Goal: Check status: Check status

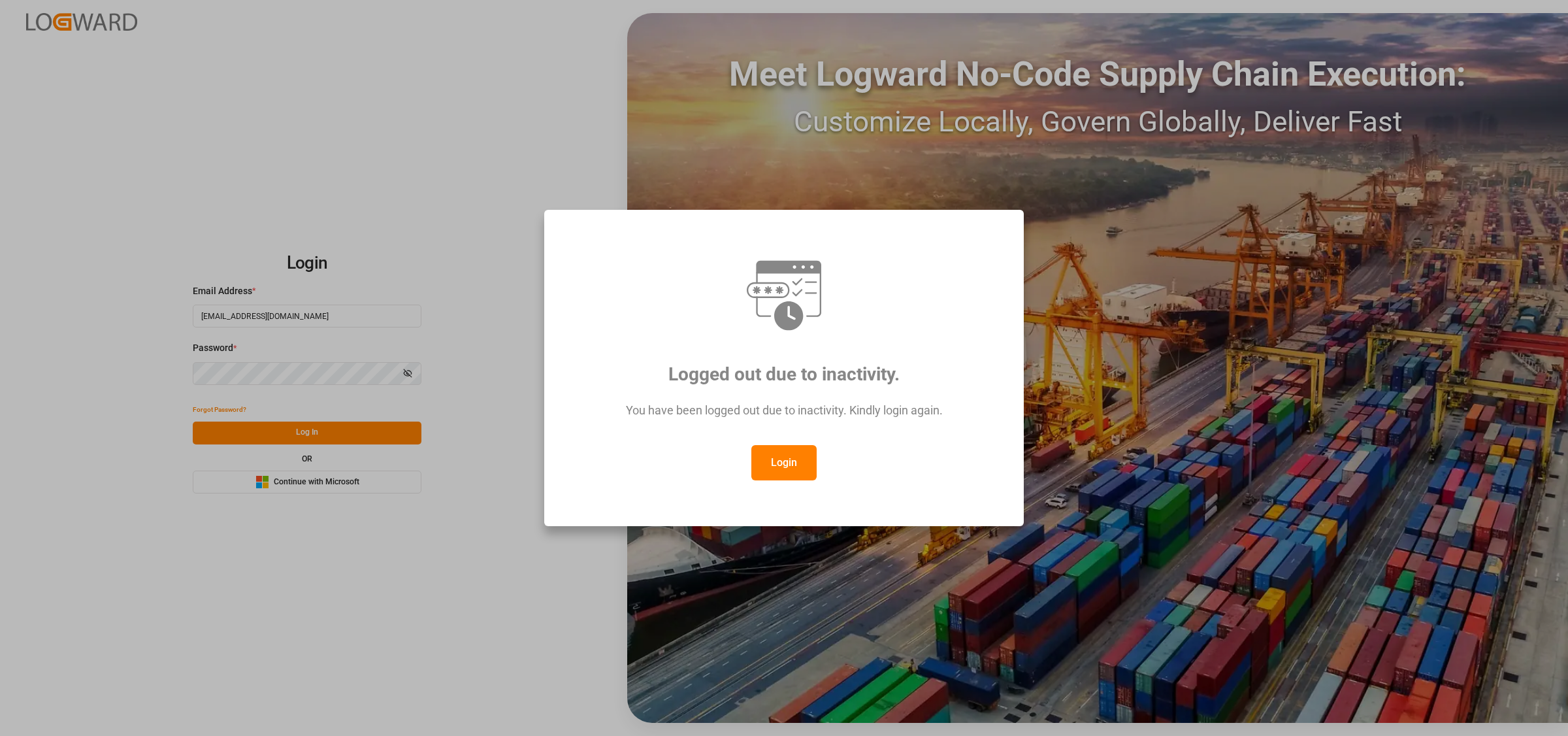
click at [797, 467] on button "Login" at bounding box center [784, 462] width 65 height 35
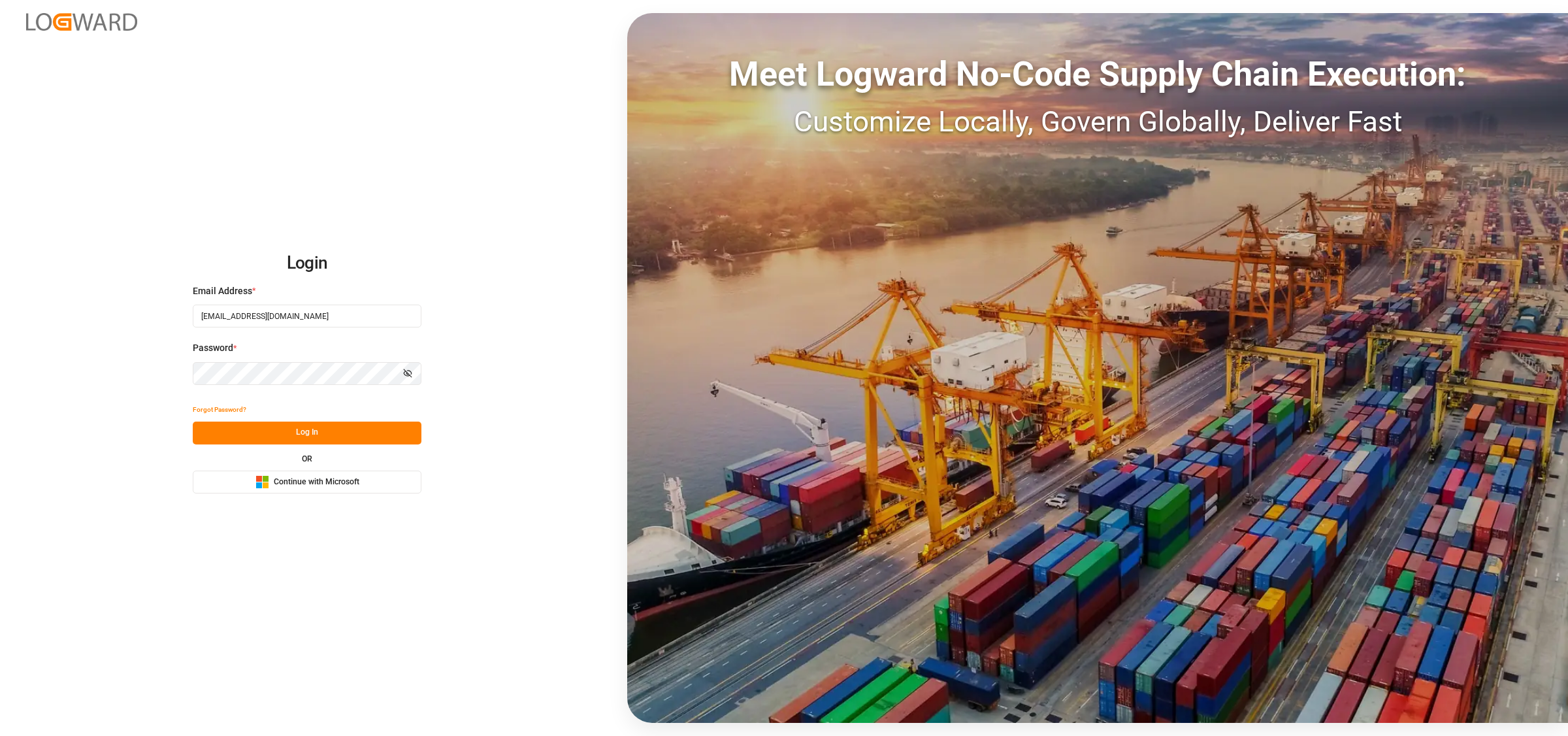
click at [304, 436] on button "Log In" at bounding box center [306, 432] width 228 height 23
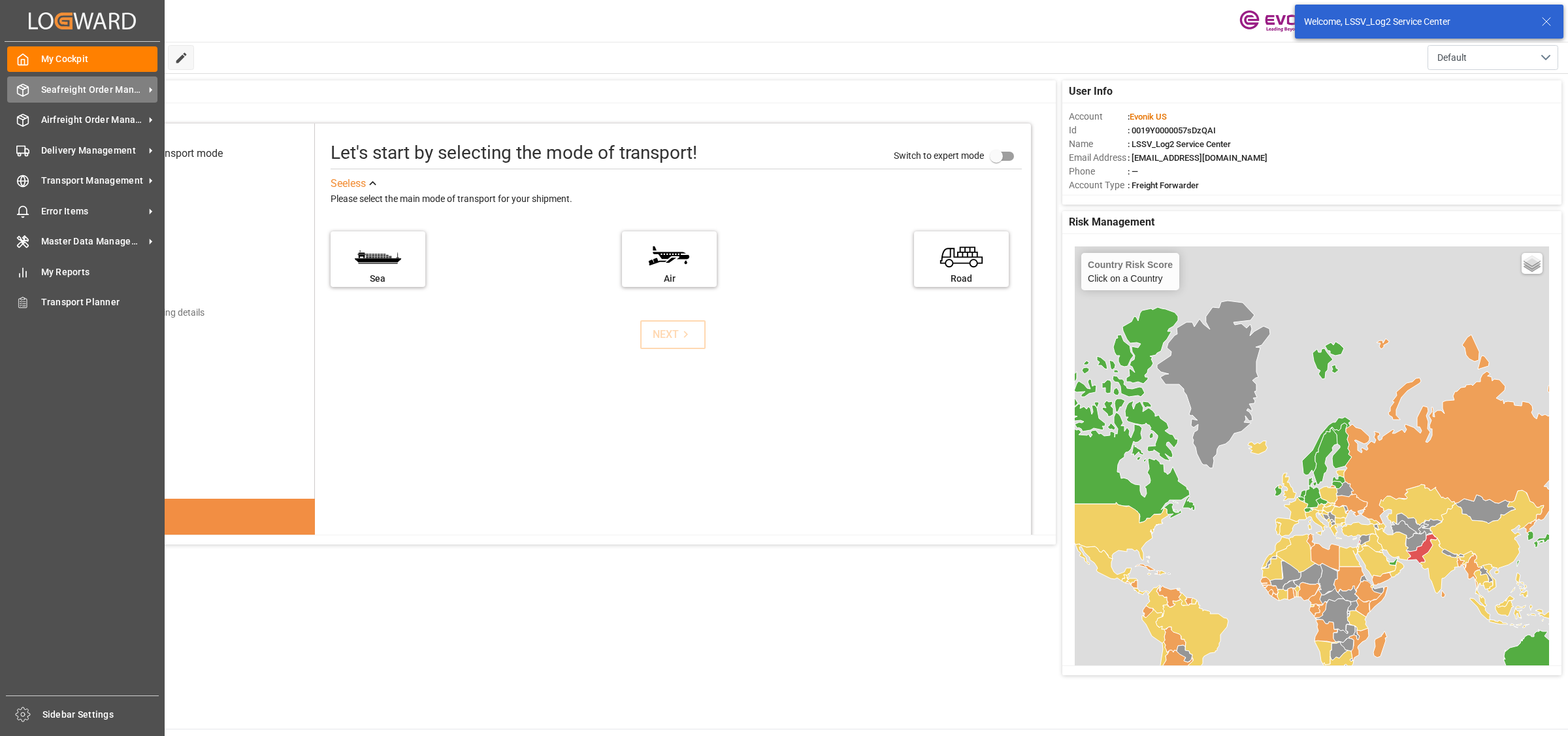
click at [17, 85] on icon at bounding box center [23, 90] width 13 height 13
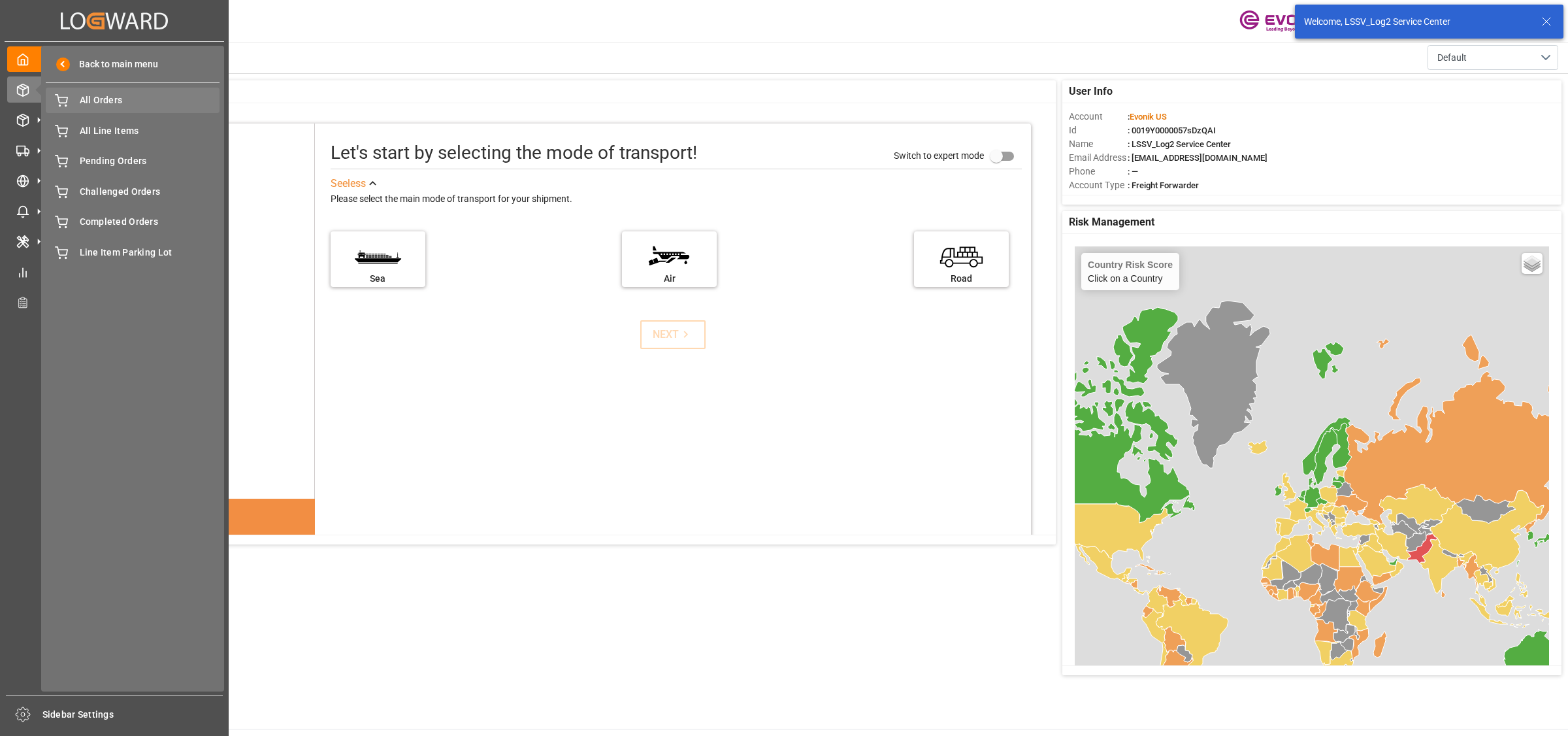
click at [93, 99] on span "All Orders" at bounding box center [149, 100] width 140 height 14
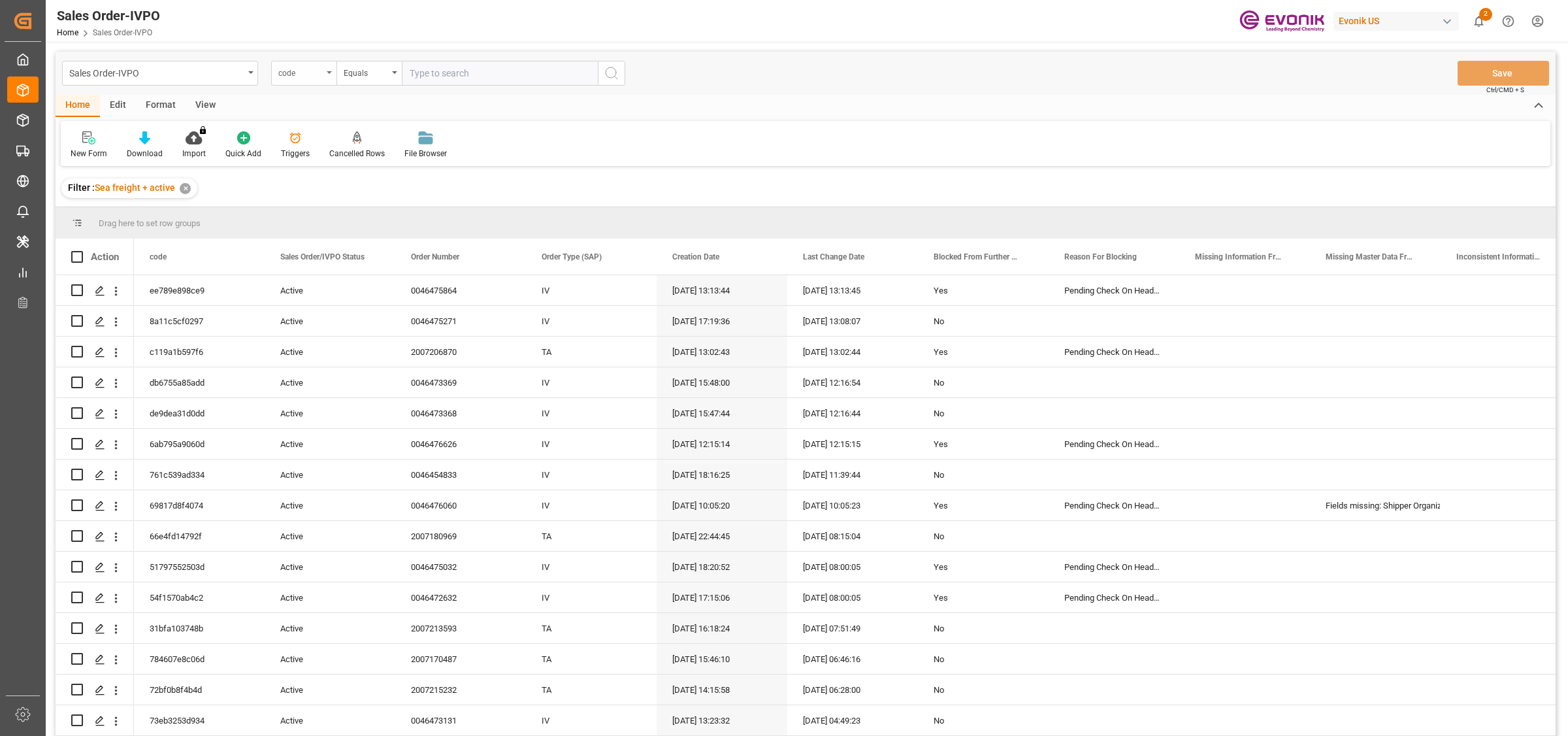
click at [323, 74] on div "code" at bounding box center [303, 73] width 65 height 25
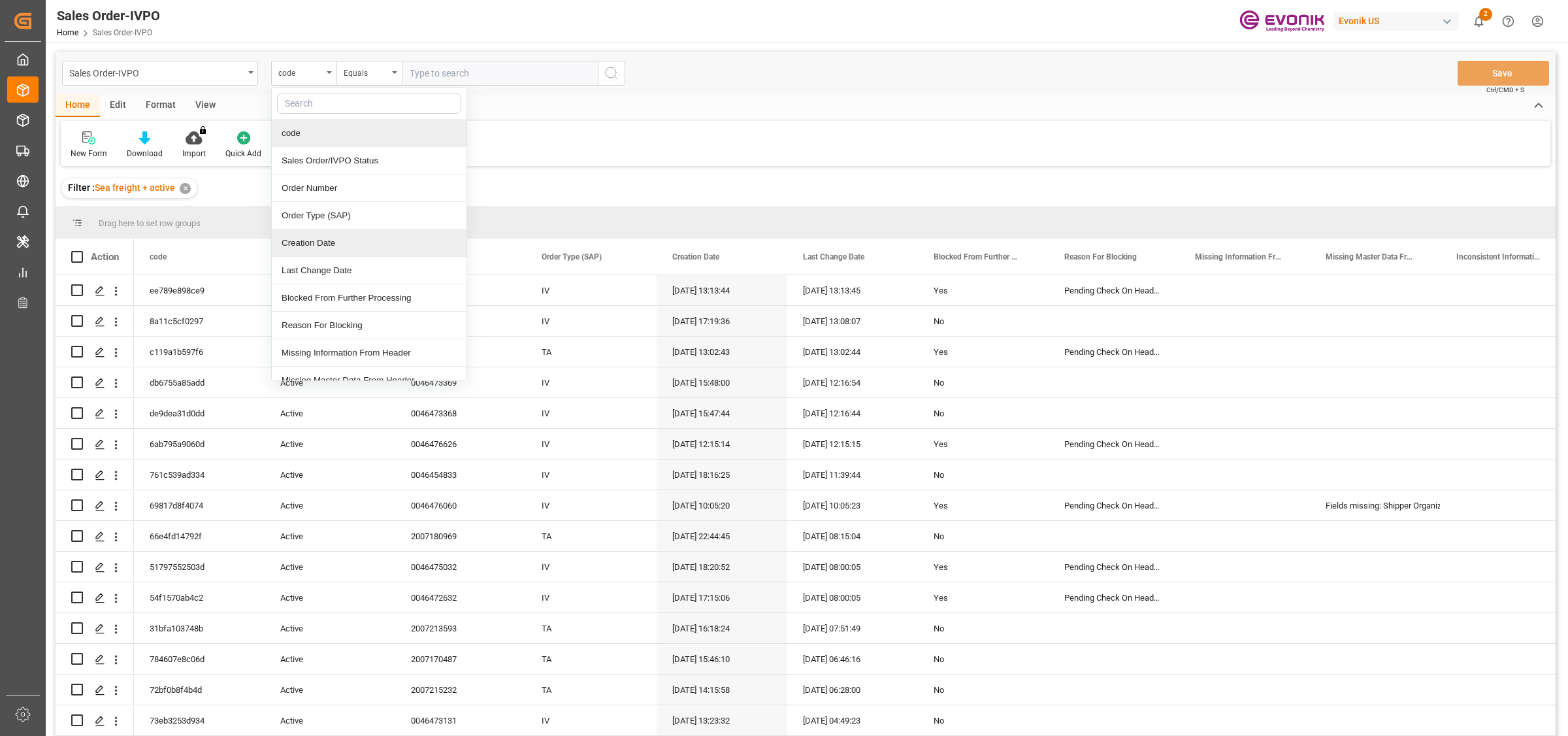
drag, startPoint x: 325, startPoint y: 240, endPoint x: 295, endPoint y: 255, distance: 33.5
click at [322, 241] on div "Creation Date" at bounding box center [369, 243] width 195 height 27
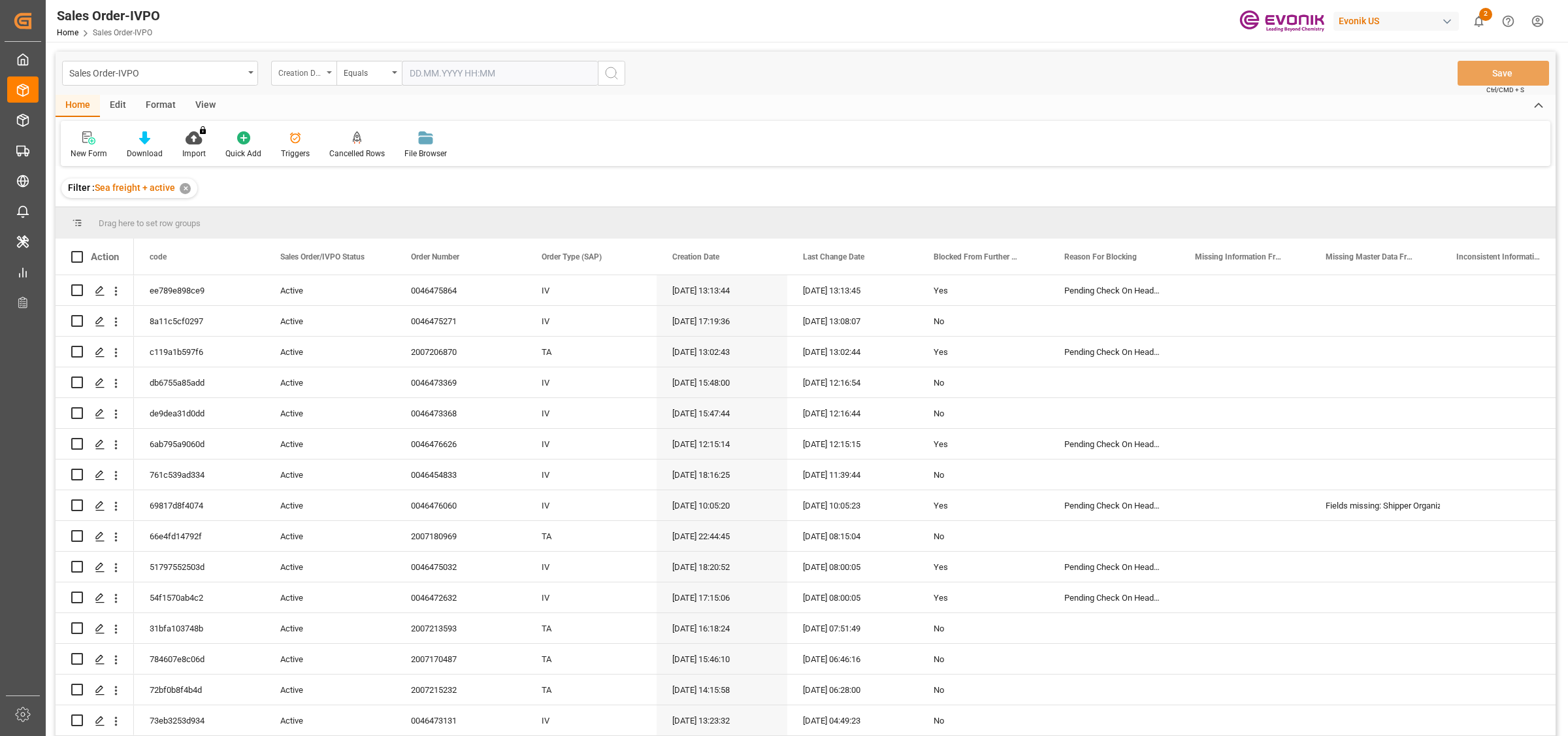
click at [313, 76] on div "Creation Date" at bounding box center [300, 71] width 45 height 15
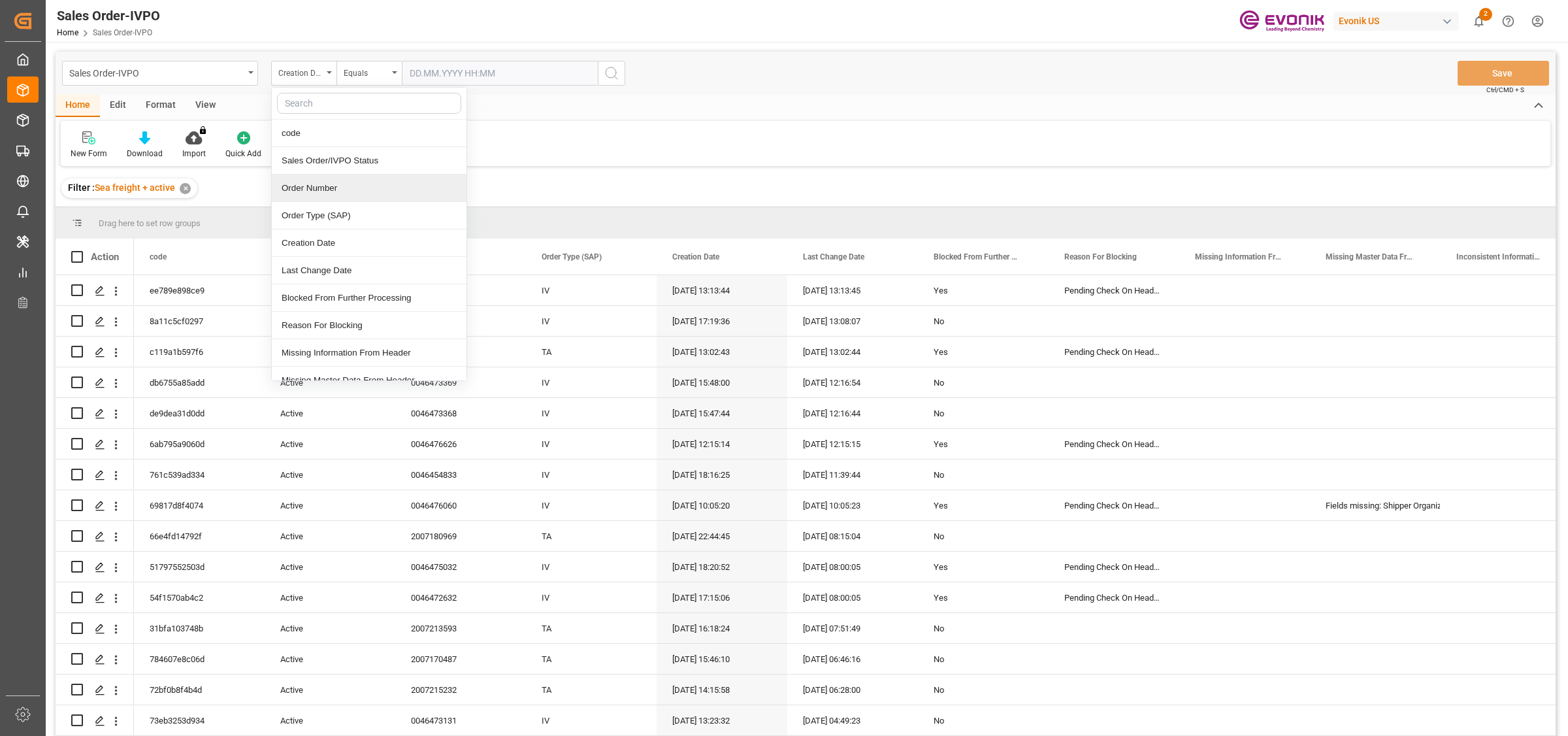
click at [317, 191] on div "Order Number" at bounding box center [369, 188] width 195 height 27
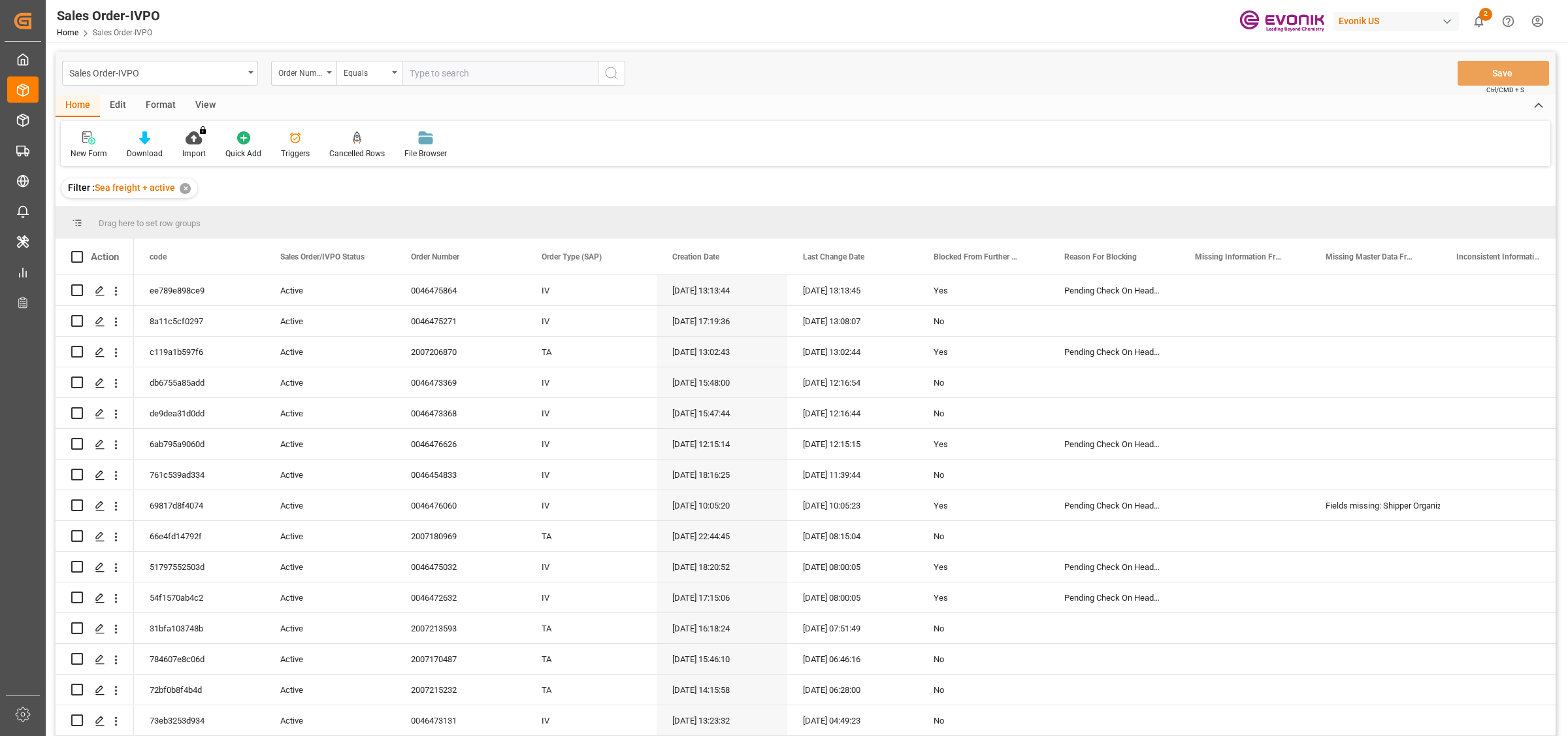
click at [455, 71] on input "text" at bounding box center [500, 73] width 196 height 25
type input "0046472814"
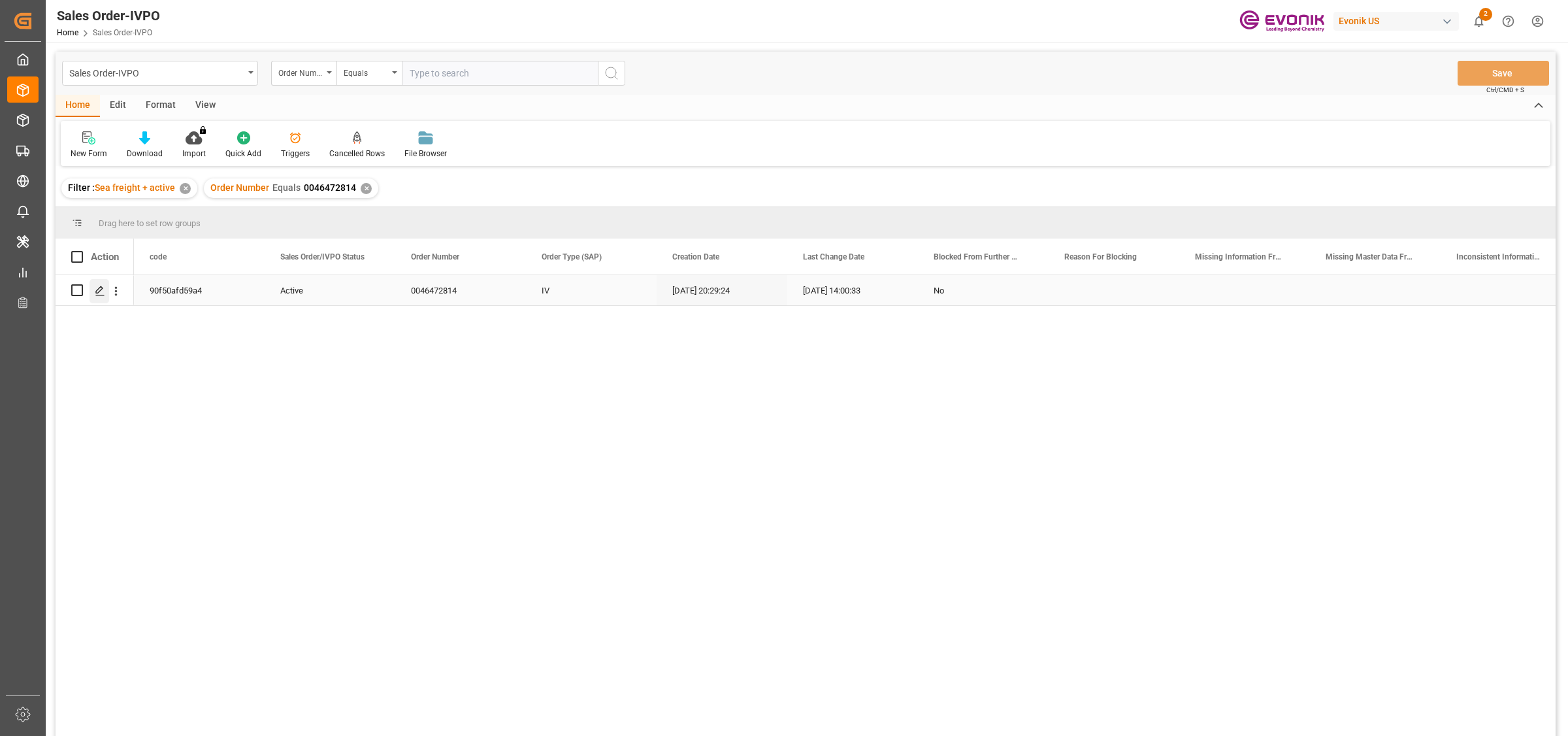
click at [105, 294] on div "Press SPACE to select this row." at bounding box center [99, 291] width 20 height 24
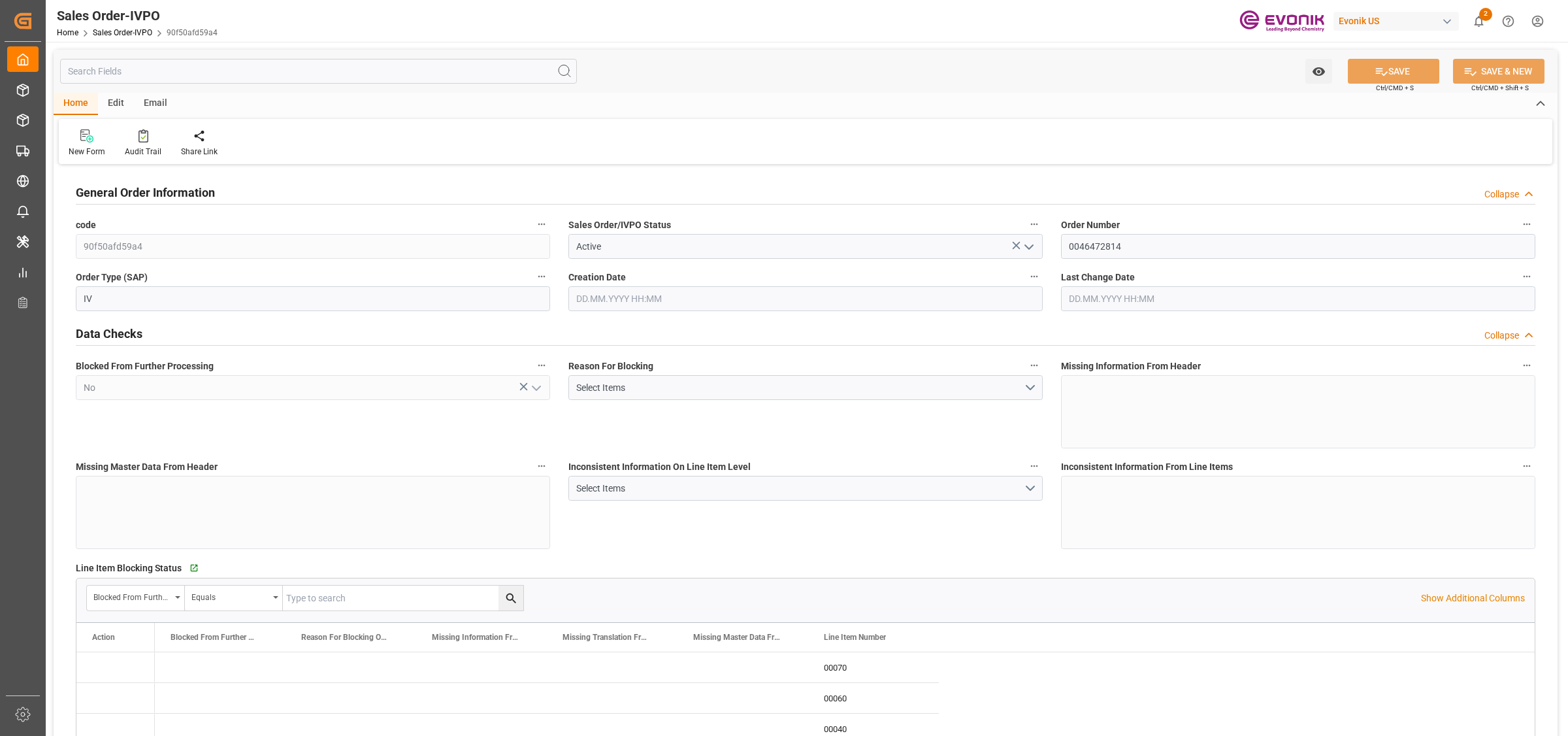
type input "PECLL"
type input "0"
type input "9"
type input "11"
type input "184680"
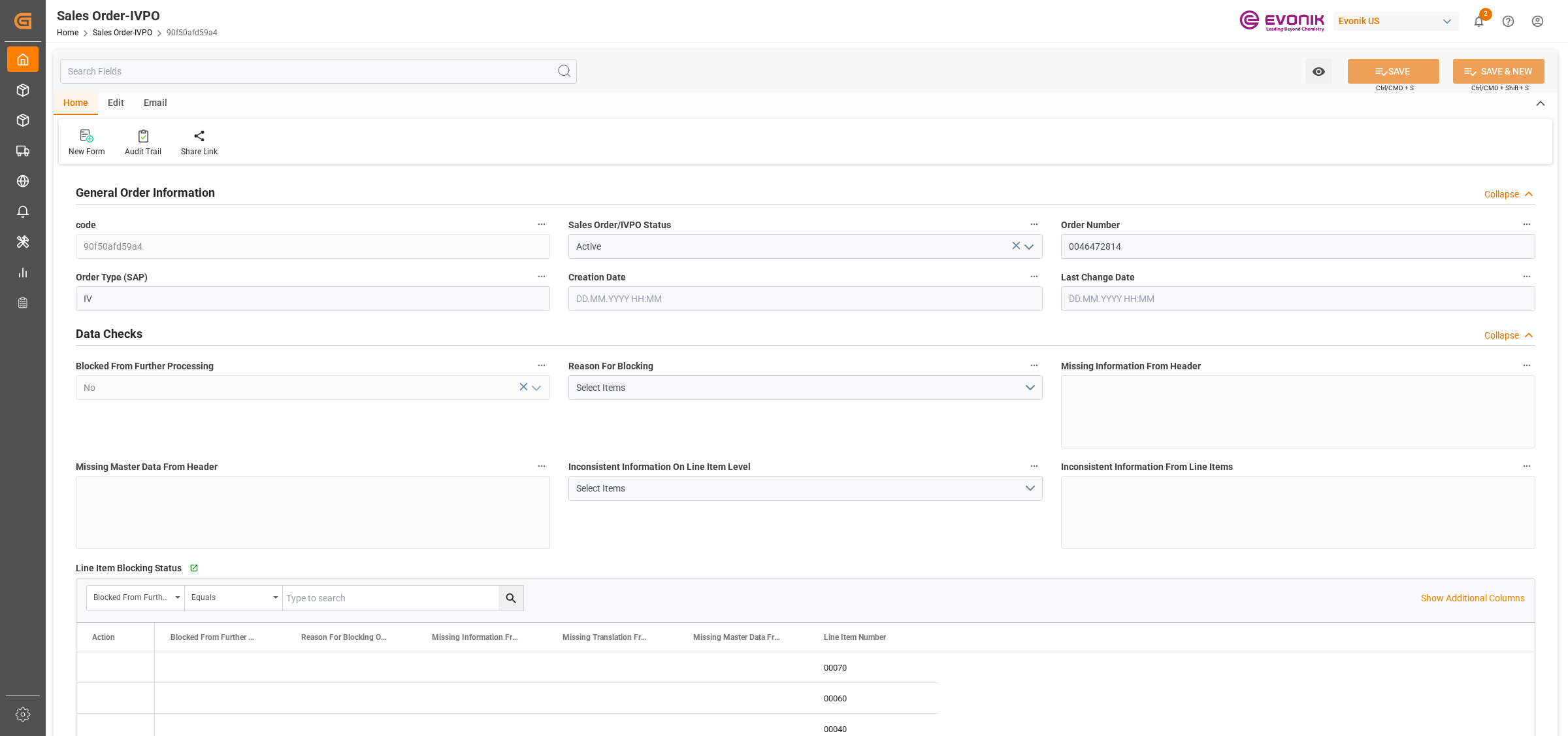
type input "0"
type input "153000"
type input "270"
type input "[DATE] 20:29"
type input "[DATE] 14:00"
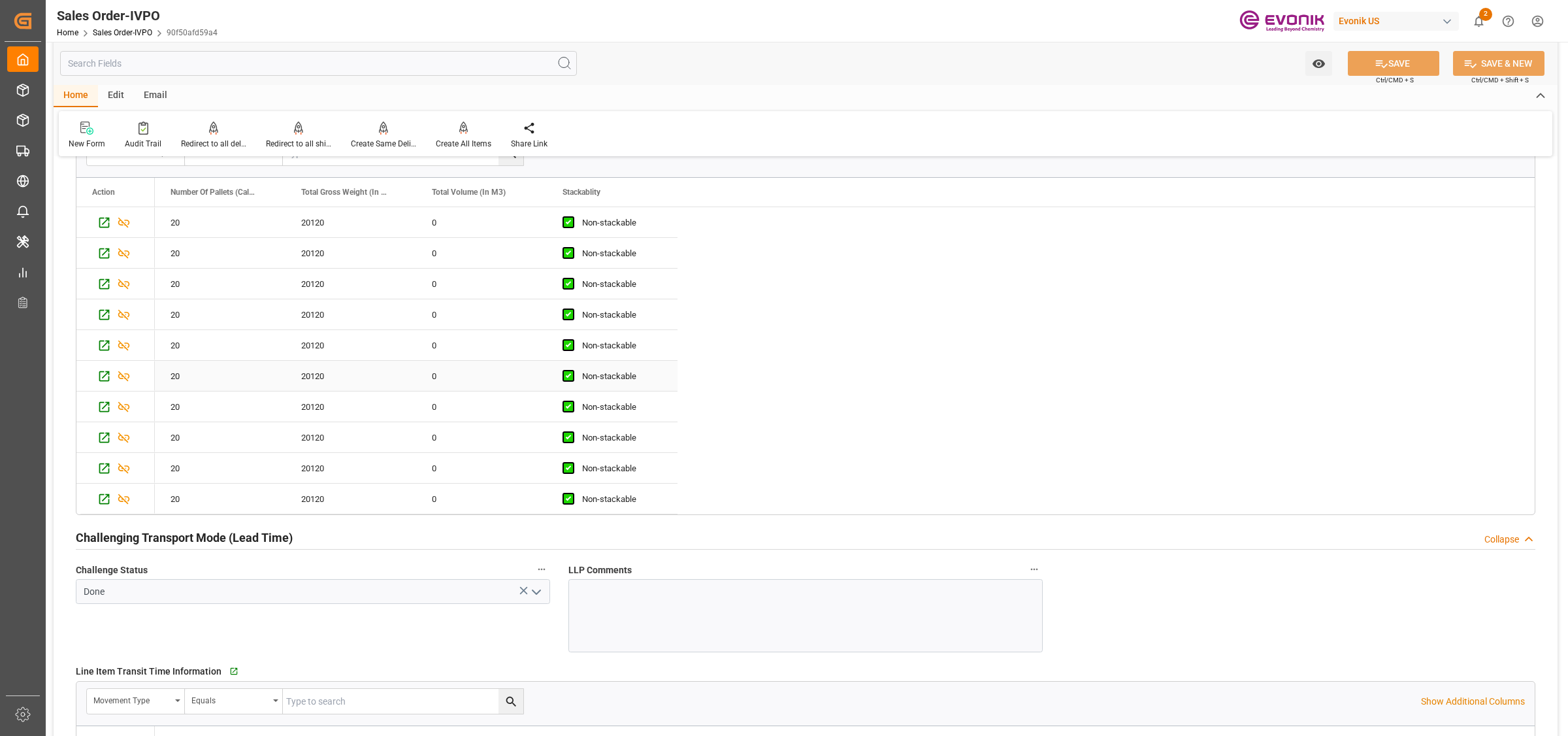
scroll to position [2450, 0]
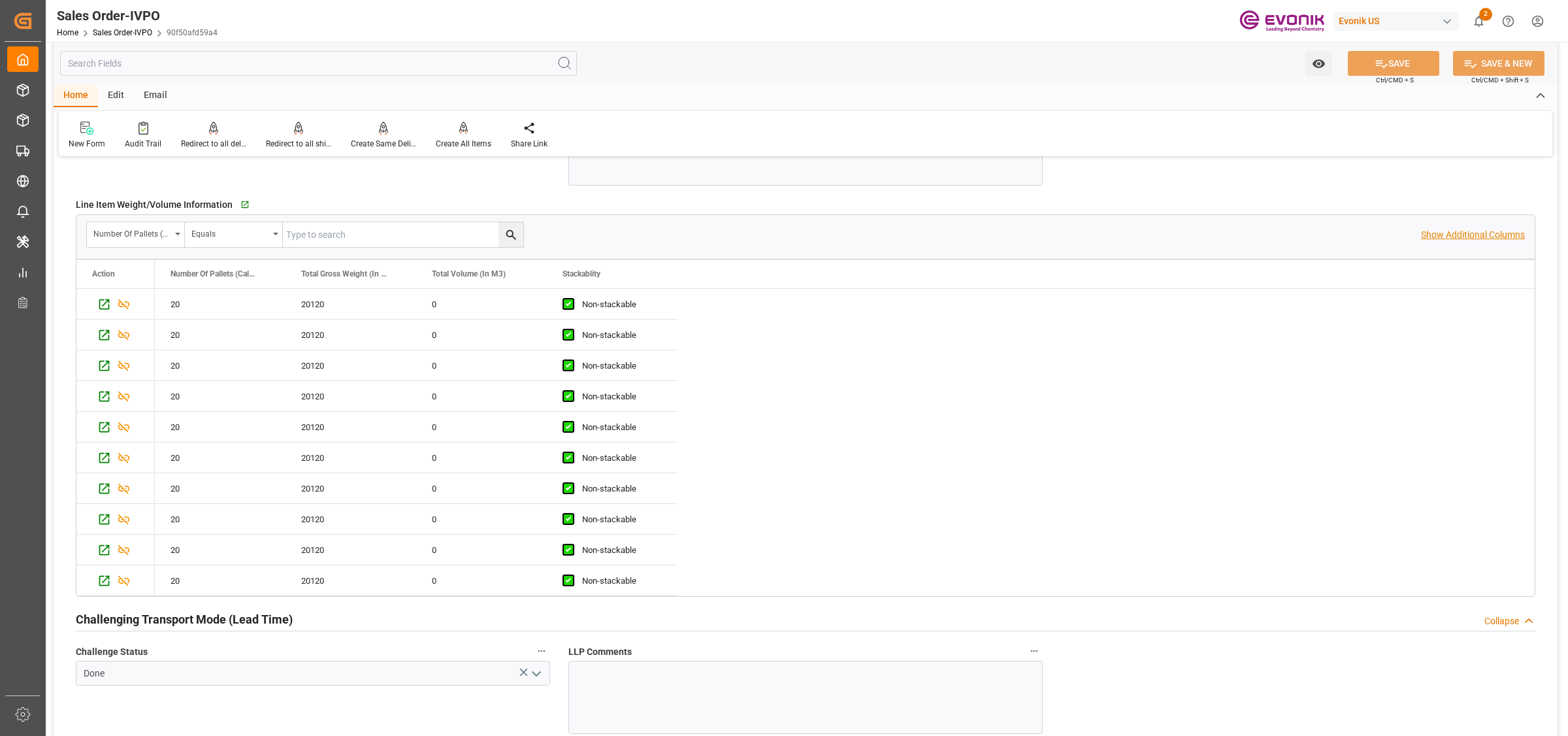
click at [1447, 237] on p "Show Additional Columns" at bounding box center [1472, 235] width 104 height 14
